Goal: Task Accomplishment & Management: Complete application form

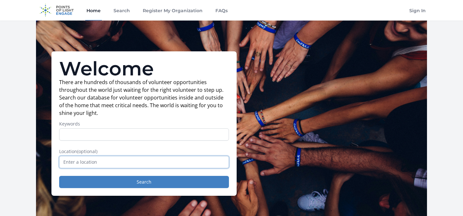
click at [89, 161] on input "text" at bounding box center [144, 162] width 170 height 12
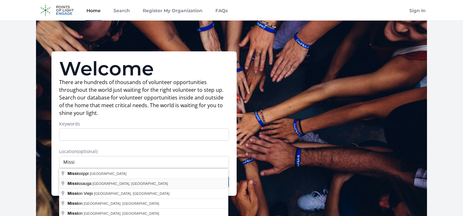
type input "Mississauga, ON, Canada"
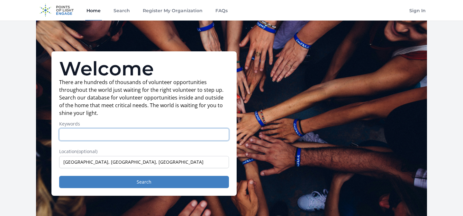
click at [91, 131] on input "Keywords" at bounding box center [144, 135] width 170 height 12
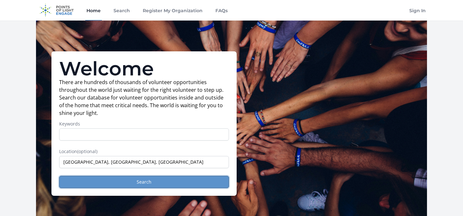
click at [130, 182] on button "Search" at bounding box center [144, 182] width 170 height 12
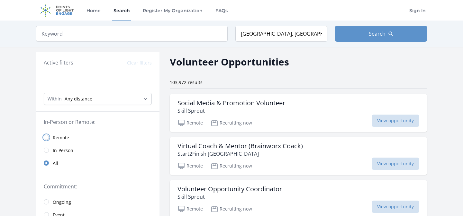
click at [47, 138] on input "radio" at bounding box center [46, 137] width 5 height 5
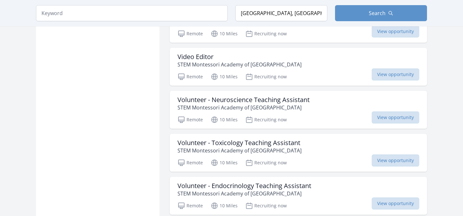
scroll to position [621, 0]
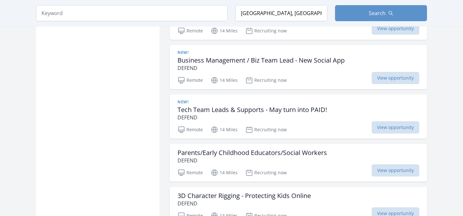
scroll to position [1118, 0]
click at [272, 106] on h3 "Tech Team Leads & Supports - May turn into PAID!" at bounding box center [252, 110] width 150 height 8
click at [102, 14] on input "search" at bounding box center [132, 13] width 192 height 16
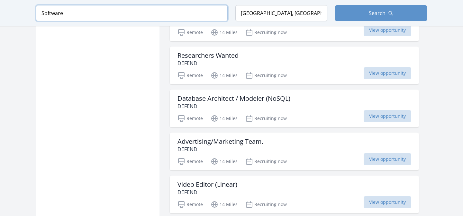
scroll to position [951, 0]
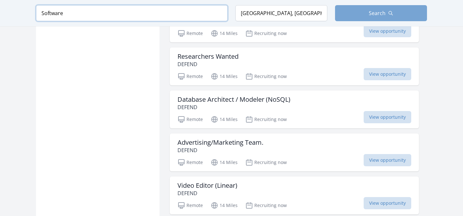
type input "Software"
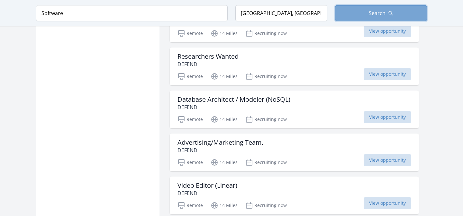
click at [379, 16] on span "Search" at bounding box center [377, 13] width 17 height 8
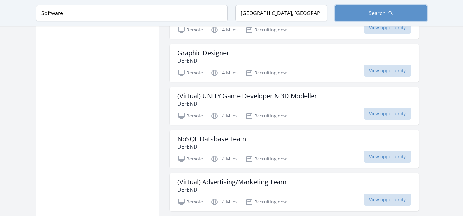
scroll to position [1342, 0]
click at [239, 139] on h3 "NoSQL Database Team" at bounding box center [211, 140] width 69 height 8
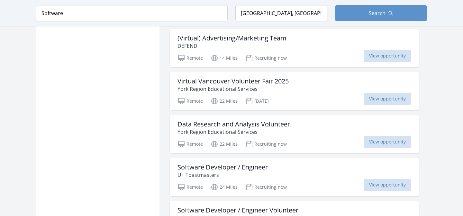
scroll to position [1488, 0]
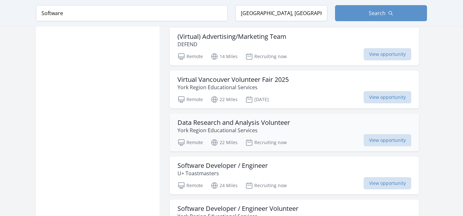
click at [266, 124] on h3 "Data Research and Analysis Volunteer" at bounding box center [233, 123] width 113 height 8
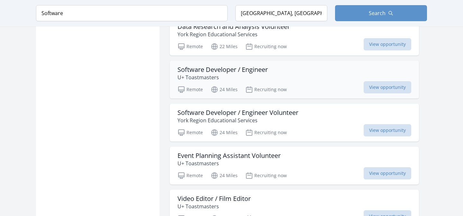
scroll to position [1585, 0]
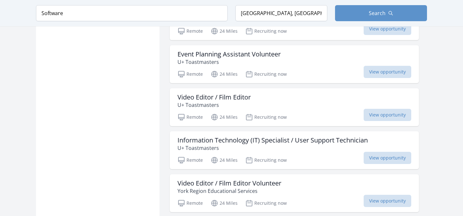
scroll to position [1669, 0]
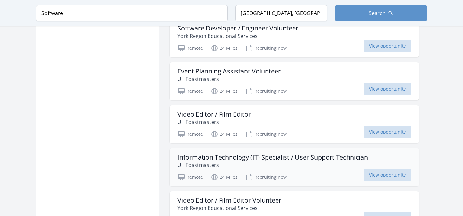
click at [281, 158] on h3 "Information Technology (IT) Specialist / User Support Technician" at bounding box center [272, 158] width 190 height 8
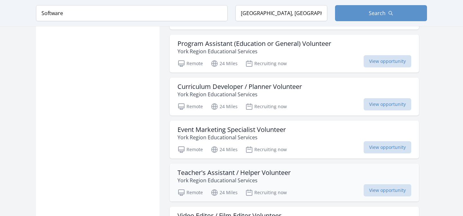
scroll to position [2172, 0]
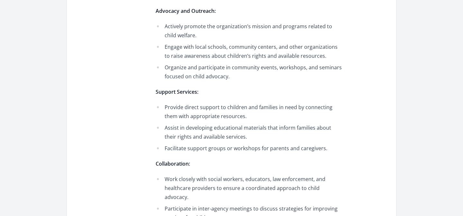
scroll to position [440, 0]
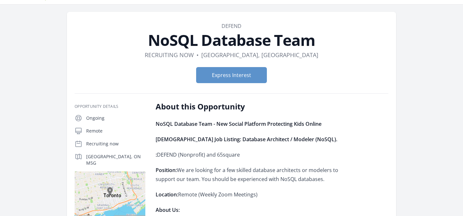
scroll to position [16, 0]
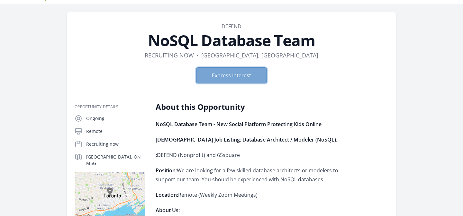
click at [238, 77] on button "Express Interest" at bounding box center [231, 76] width 71 height 16
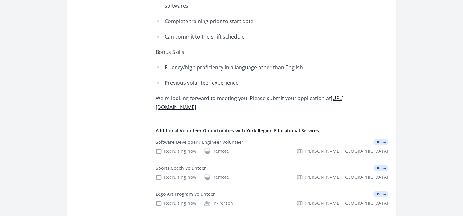
scroll to position [495, 0]
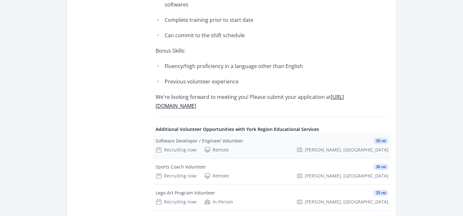
click at [182, 138] on div "Software Developer / Engineer Volunteer" at bounding box center [200, 141] width 88 height 6
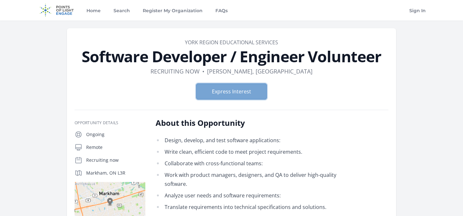
click at [230, 96] on button "Express Interest" at bounding box center [231, 92] width 71 height 16
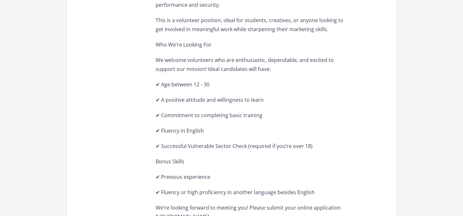
scroll to position [390, 0]
